Goal: Transaction & Acquisition: Purchase product/service

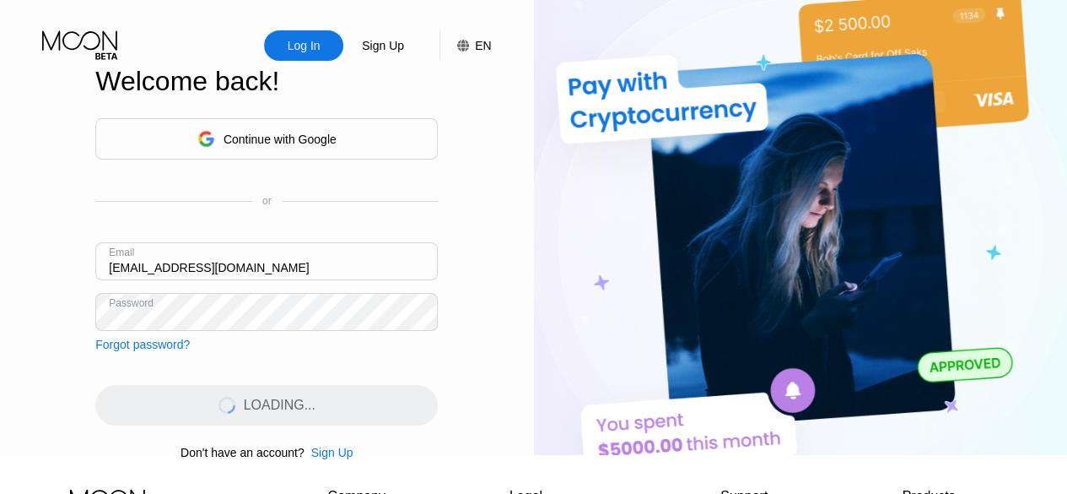
click at [375, 412] on div "LOADING..." at bounding box center [266, 405] width 343 height 40
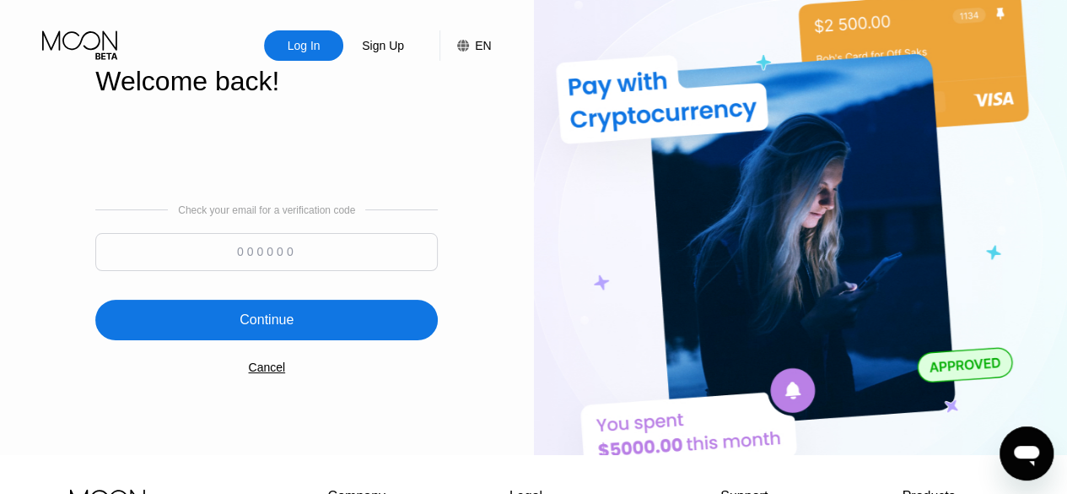
click at [394, 250] on input at bounding box center [266, 252] width 343 height 38
type input "259140"
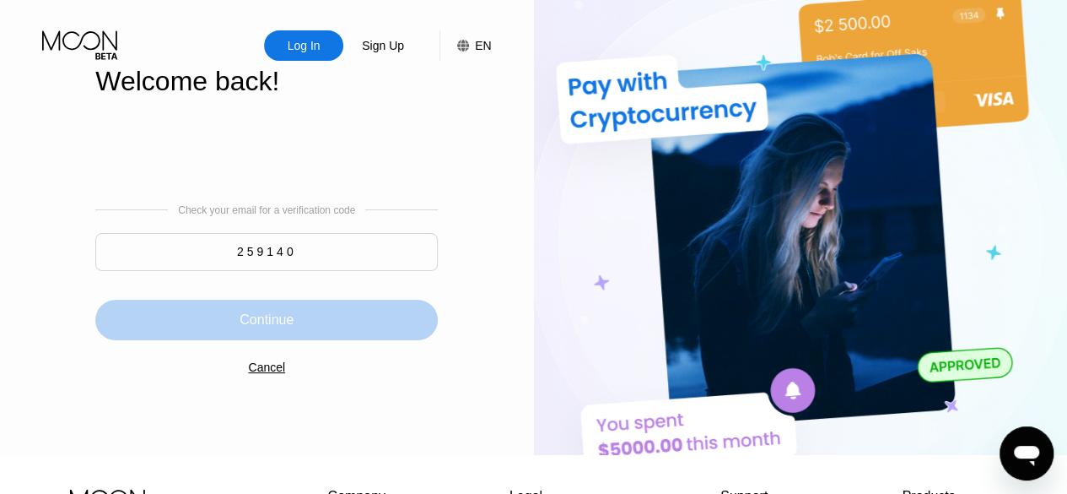
click at [354, 327] on div "Continue" at bounding box center [266, 319] width 343 height 40
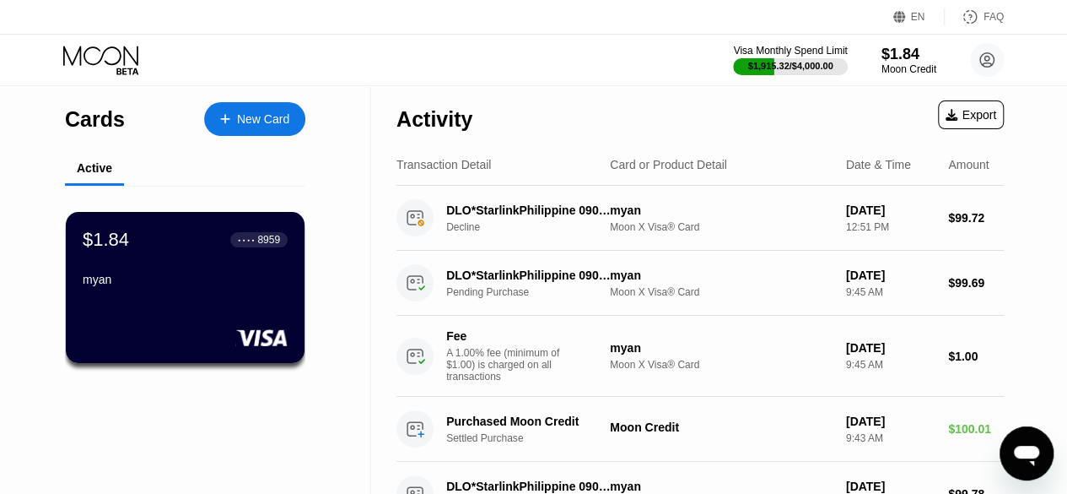
click at [241, 286] on div "myan" at bounding box center [185, 278] width 205 height 13
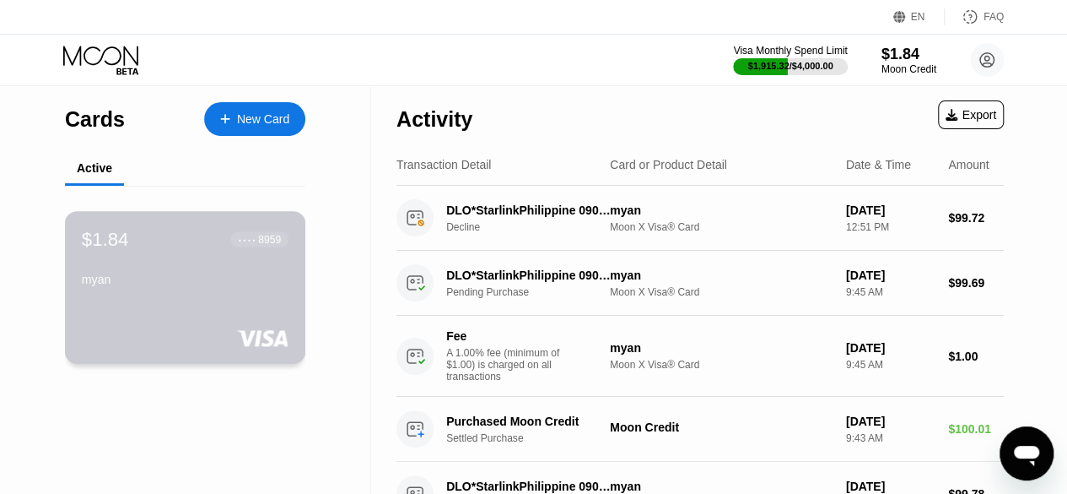
click at [241, 286] on div "myan" at bounding box center [185, 278] width 207 height 13
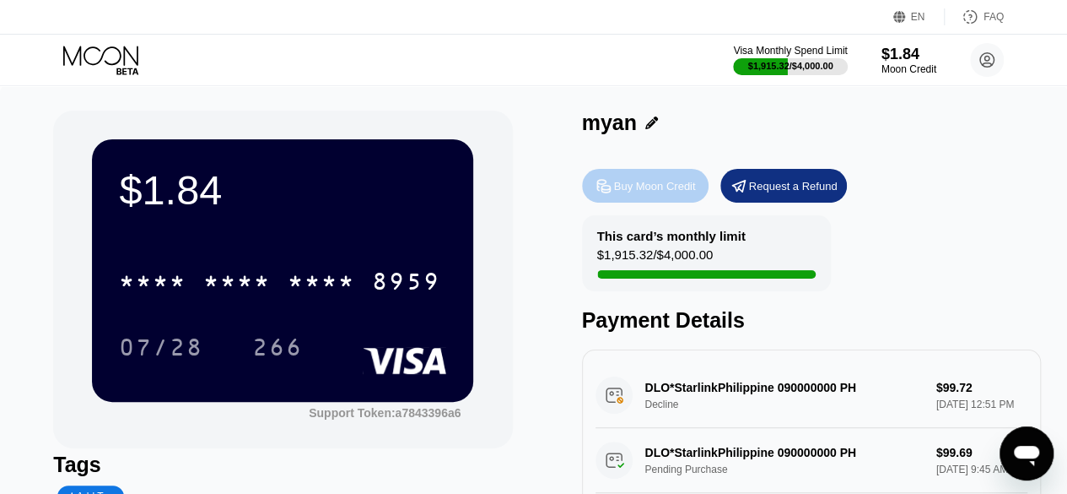
click at [629, 200] on div "Buy Moon Credit" at bounding box center [645, 186] width 127 height 34
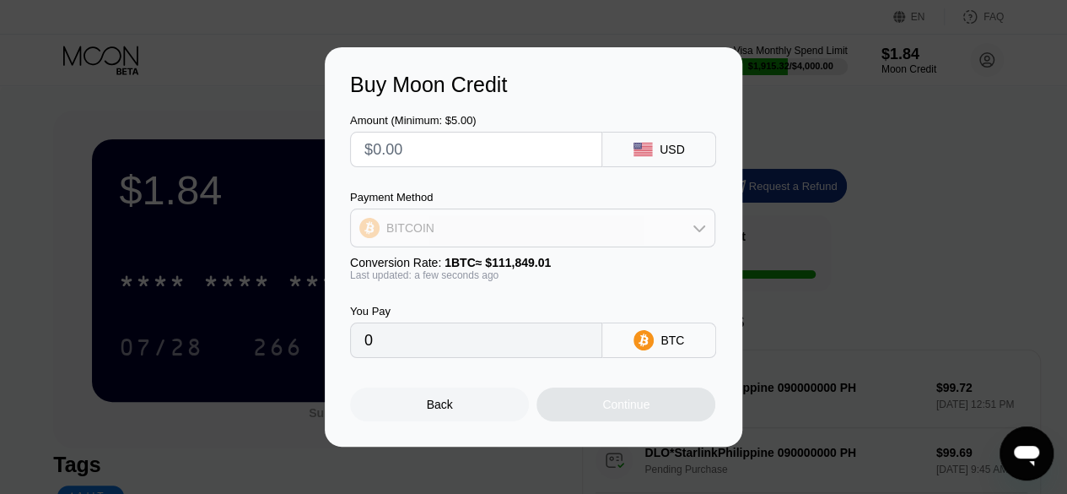
click at [586, 232] on div "BITCOIN" at bounding box center [533, 228] width 364 height 34
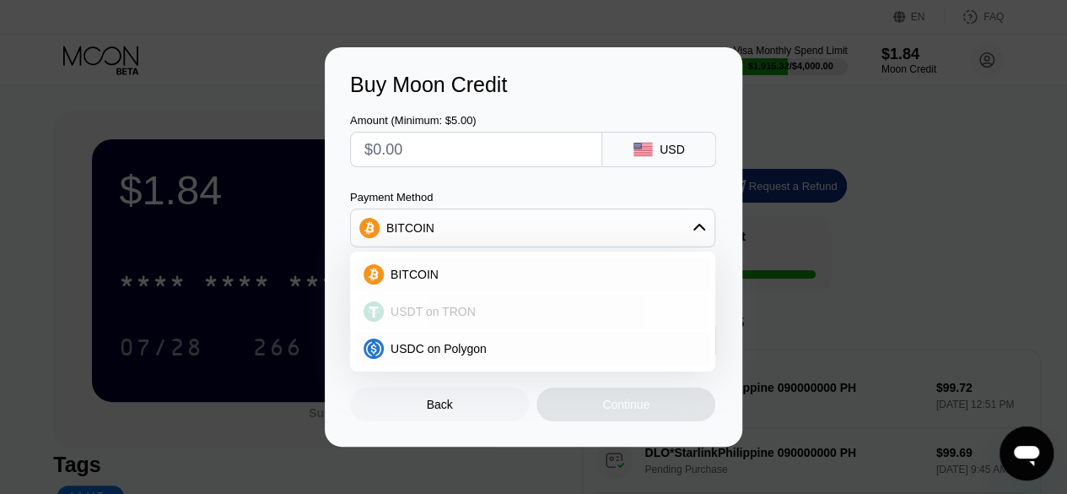
click at [494, 305] on div "USDT on TRON" at bounding box center [543, 311] width 318 height 13
type input "0.00"
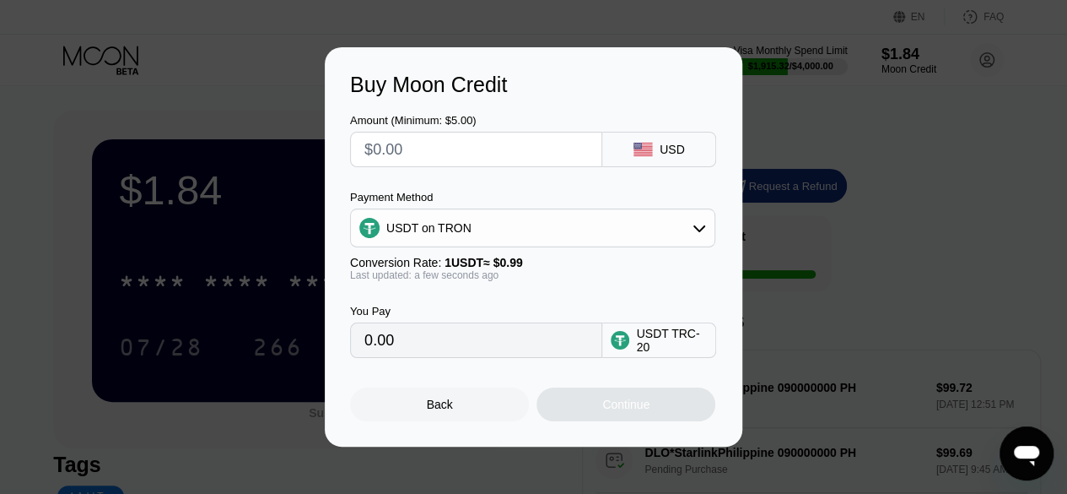
click at [467, 155] on input "text" at bounding box center [476, 149] width 224 height 34
type input "$1"
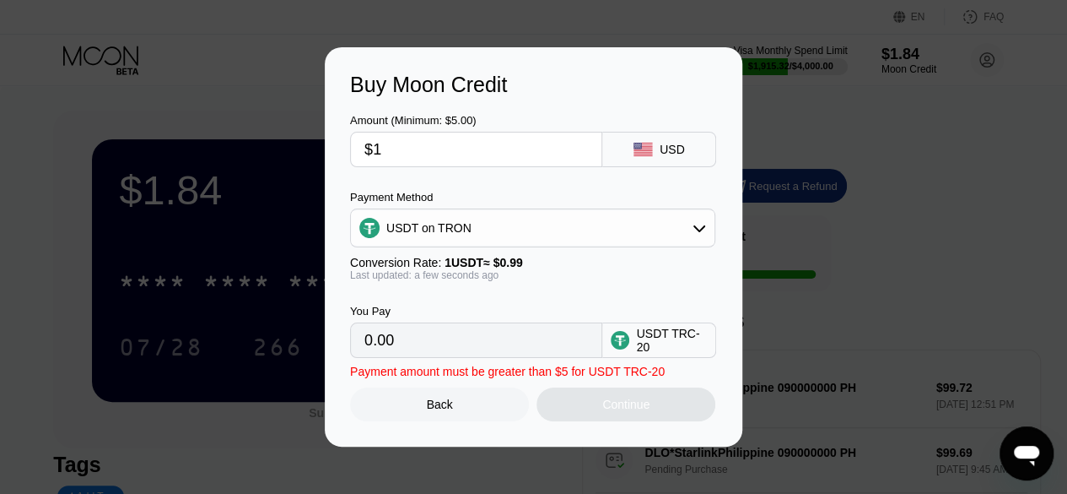
type input "1.01"
type input "$10"
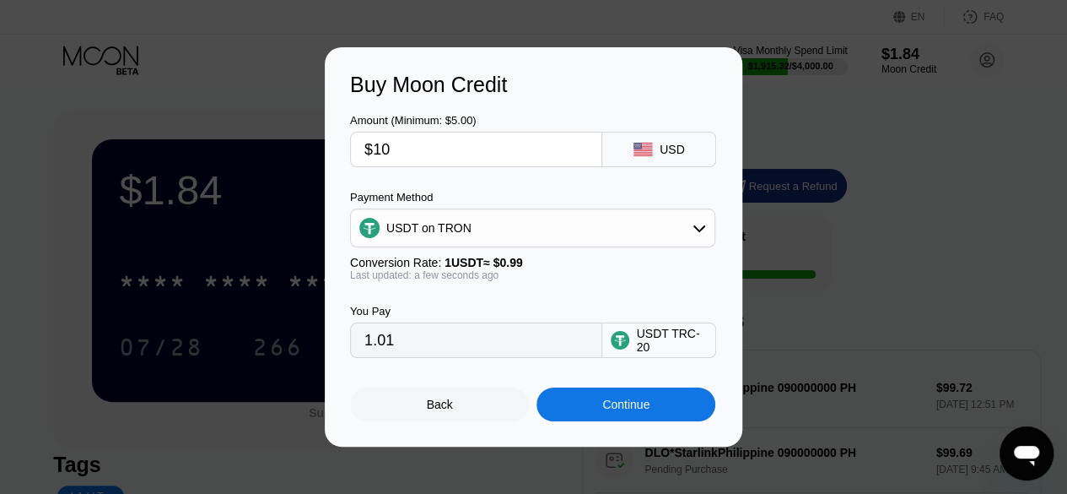
type input "10.10"
type input "$101"
type input "102.02"
type input "$101"
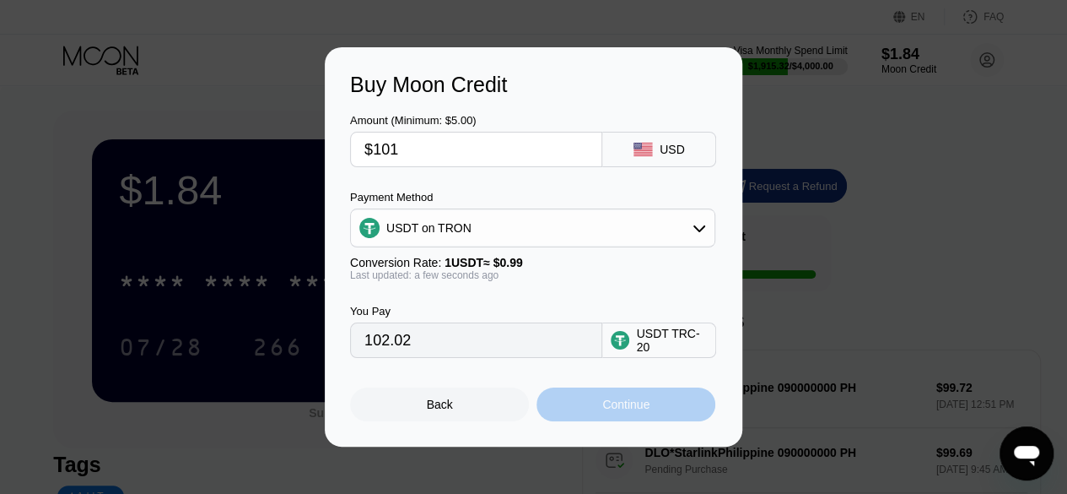
click at [547, 419] on div "Continue" at bounding box center [626, 404] width 179 height 34
